Goal: Task Accomplishment & Management: Complete application form

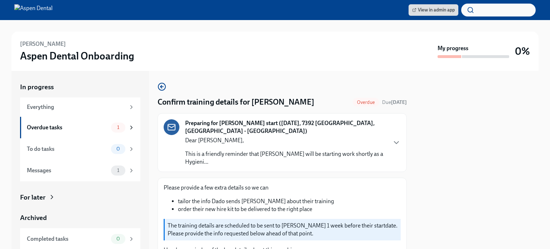
scroll to position [193, 0]
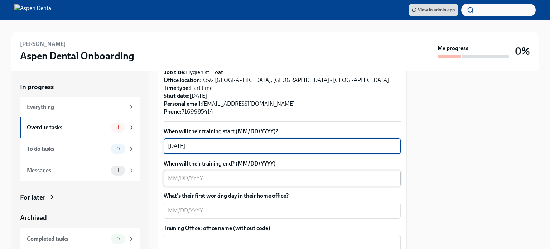
type textarea "[DATE]"
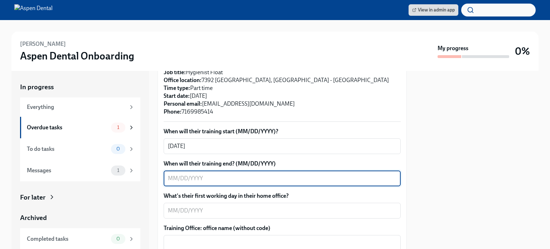
click at [199, 174] on textarea "When will their training end? (MM/DD/YYYY)" at bounding box center [282, 178] width 228 height 9
type textarea "[DATE]"
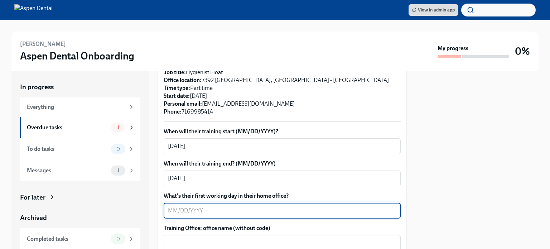
click at [193, 206] on textarea "What's their first working day in their home office?" at bounding box center [282, 210] width 228 height 9
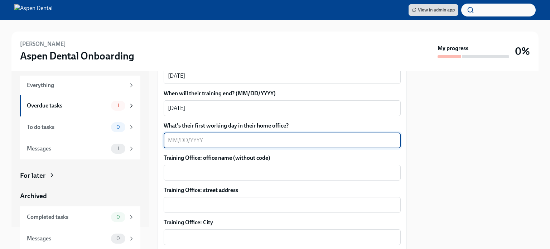
scroll to position [265, 0]
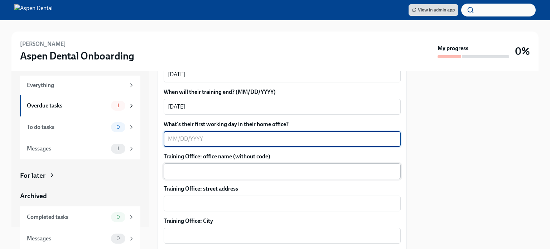
click at [187, 167] on textarea "Training Office: office name (without code)" at bounding box center [282, 171] width 228 height 9
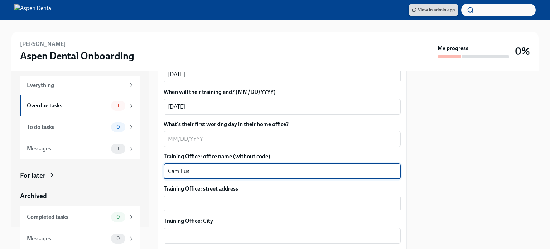
type textarea "Camillus"
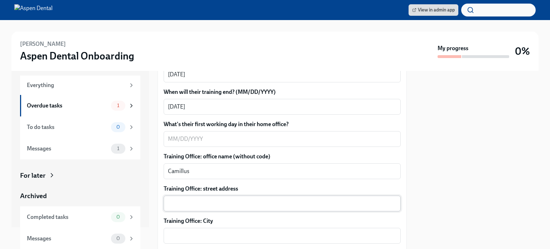
click at [184, 200] on div "x ​" at bounding box center [282, 203] width 237 height 16
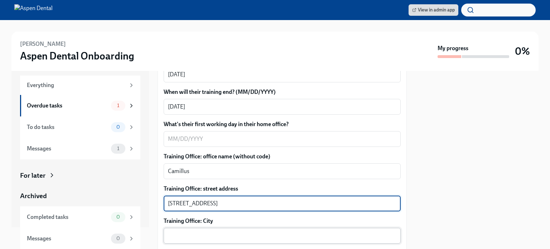
type textarea "[STREET_ADDRESS]"
click at [198, 233] on div "x ​" at bounding box center [282, 236] width 237 height 16
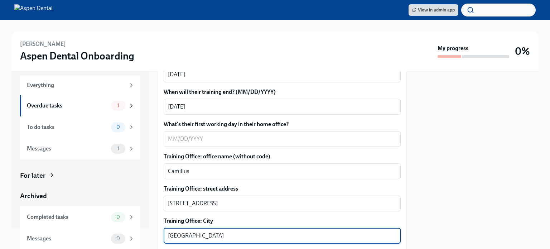
scroll to position [336, 0]
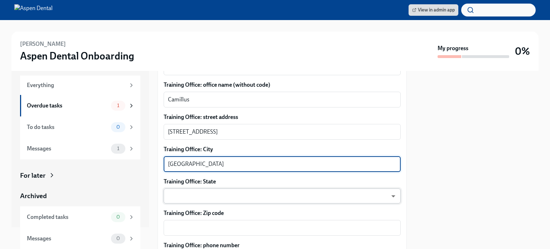
type textarea "[GEOGRAPHIC_DATA]"
click at [202, 181] on body "View in admin app [PERSON_NAME] Aspen Dental Onboarding My progress 0% In progr…" at bounding box center [275, 124] width 550 height 249
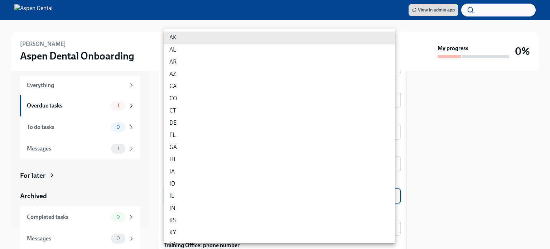
scroll to position [218, 0]
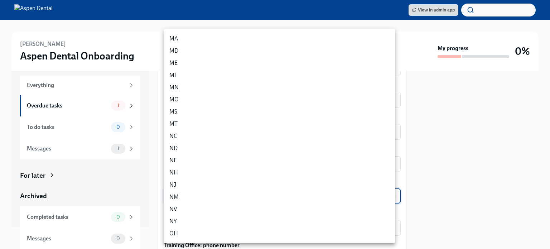
click at [192, 220] on li "NY" at bounding box center [279, 221] width 231 height 12
type input "EgO0PX8C9"
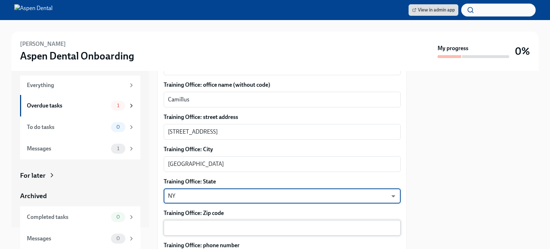
click at [174, 224] on textarea "Training Office: Zip code" at bounding box center [282, 227] width 228 height 9
